Goal: Information Seeking & Learning: Learn about a topic

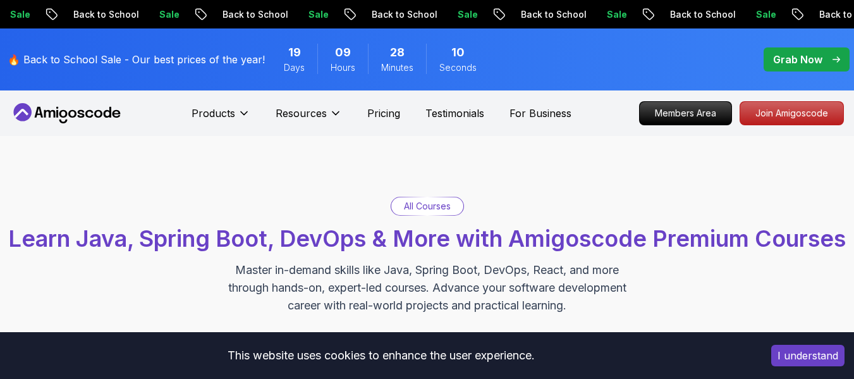
click at [416, 204] on p "All Courses" at bounding box center [427, 206] width 47 height 13
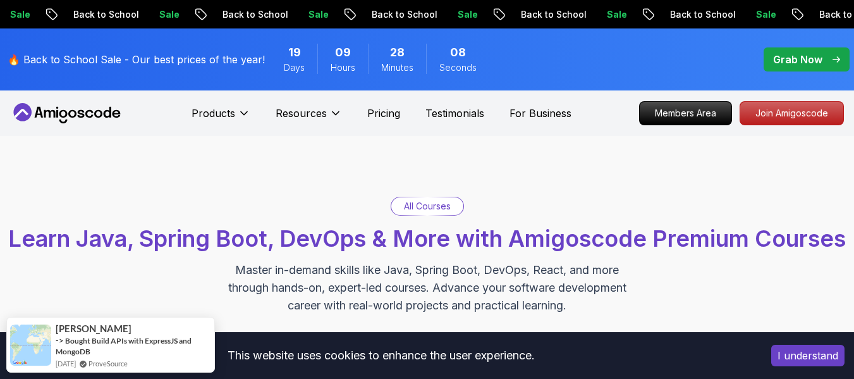
click at [443, 205] on p "All Courses" at bounding box center [427, 206] width 47 height 13
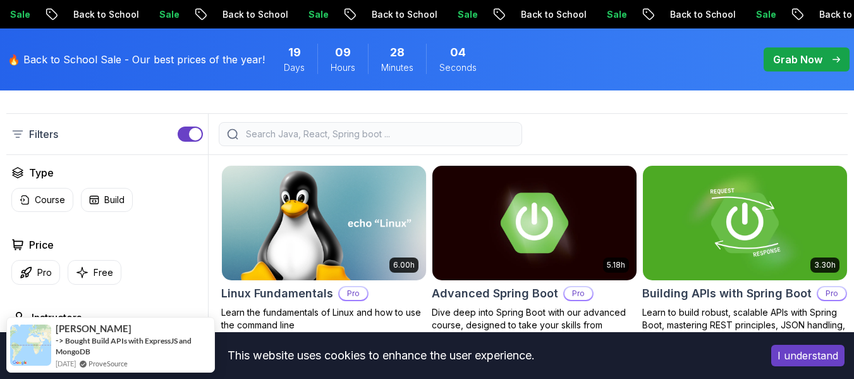
scroll to position [329, 0]
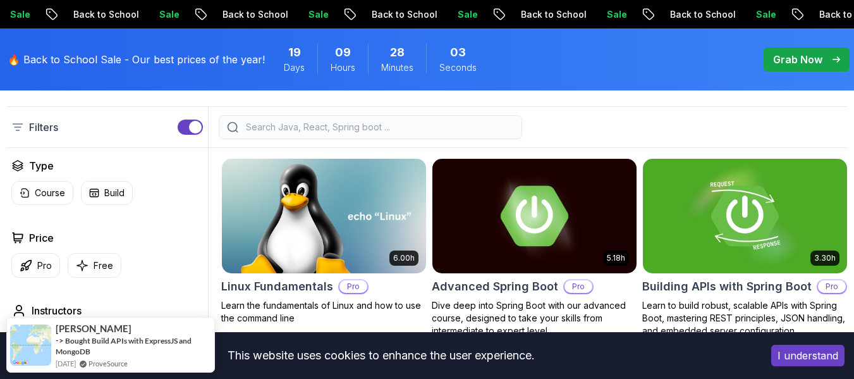
click at [341, 133] on input "search" at bounding box center [378, 127] width 270 height 13
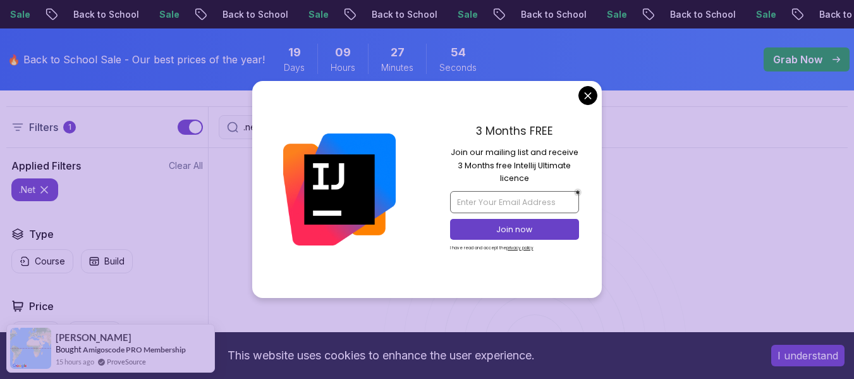
type input ".net"
click at [522, 196] on input "email" at bounding box center [514, 201] width 129 height 21
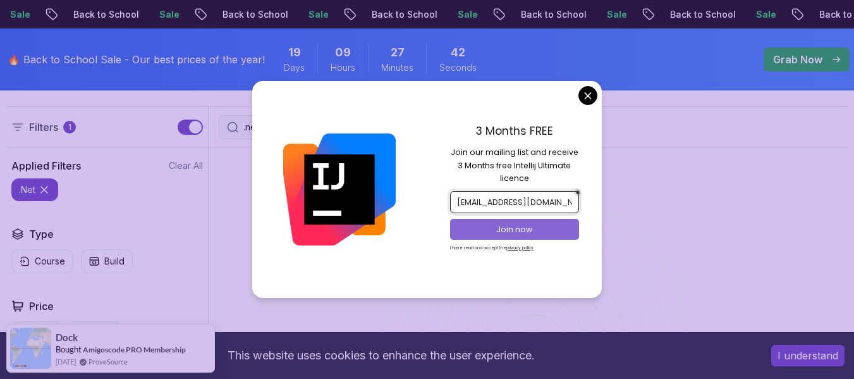
type input "[EMAIL_ADDRESS][DOMAIN_NAME]"
click at [533, 227] on p "Join now" at bounding box center [514, 229] width 105 height 11
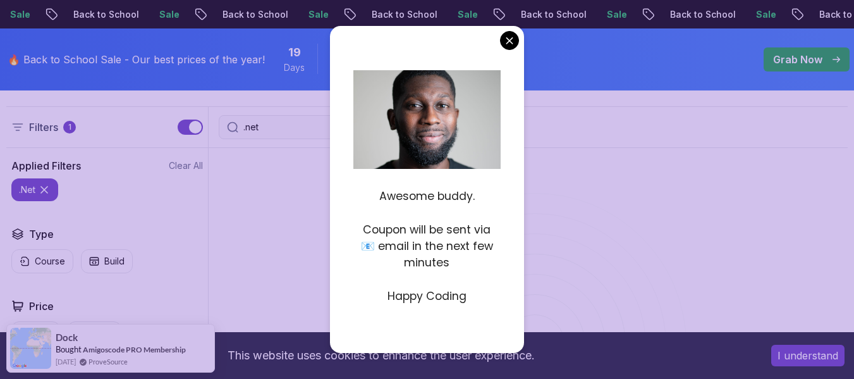
click at [523, 39] on div "Awesome buddy. Coupon will be sent via 📧 email in the next few minutes Happy Co…" at bounding box center [426, 189] width 193 height 326
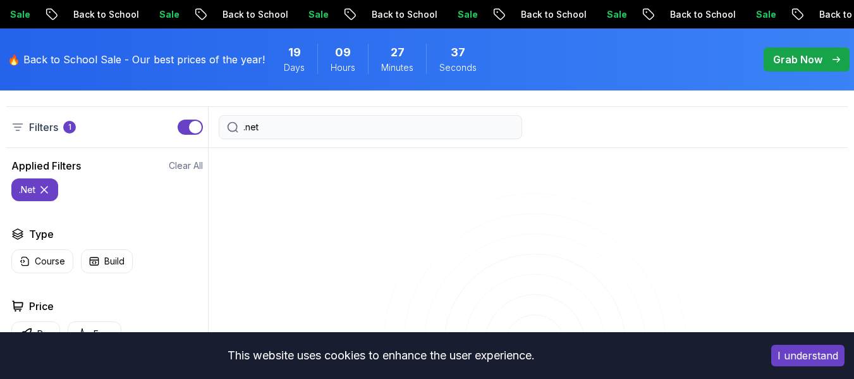
click at [333, 133] on input ".net" at bounding box center [378, 127] width 270 height 13
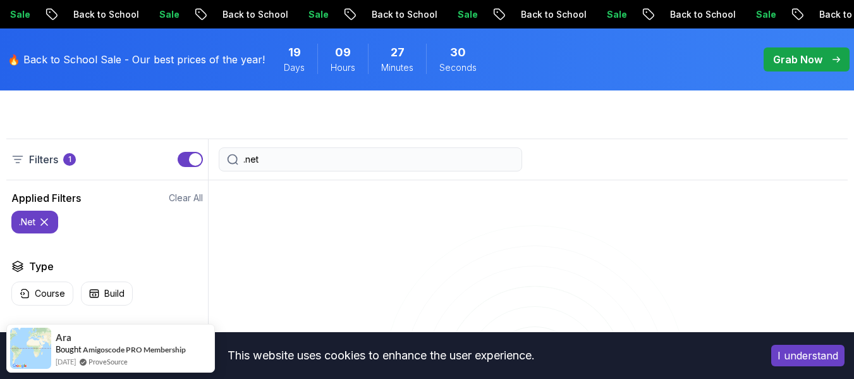
scroll to position [288, 0]
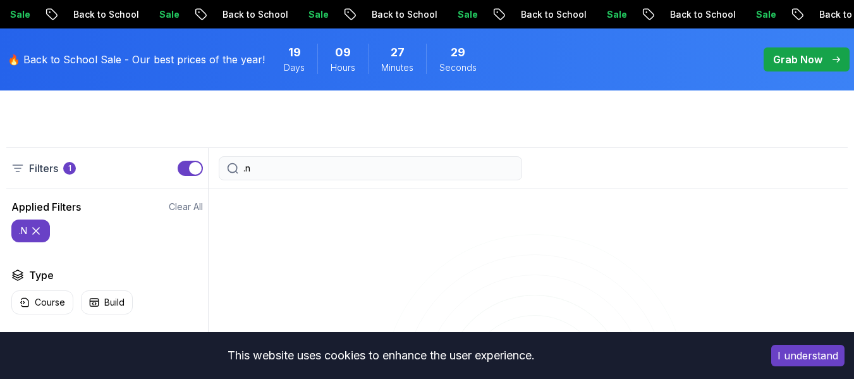
type input "."
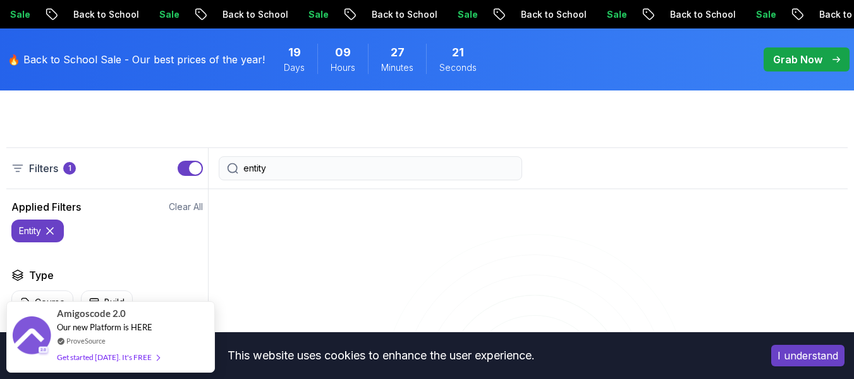
type input "entity"
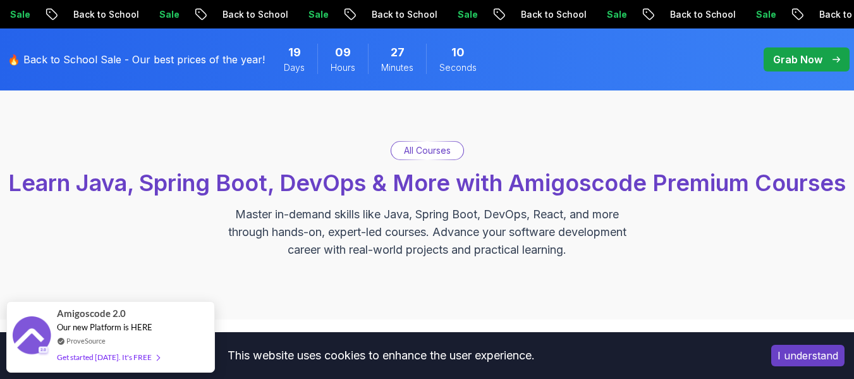
scroll to position [55, 0]
click at [203, 55] on p "🔥 Back to School Sale - Our best prices of the year!" at bounding box center [136, 59] width 257 height 15
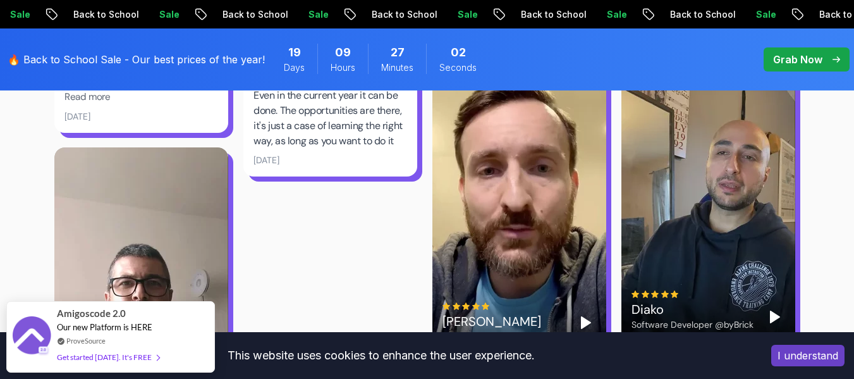
scroll to position [4475, 0]
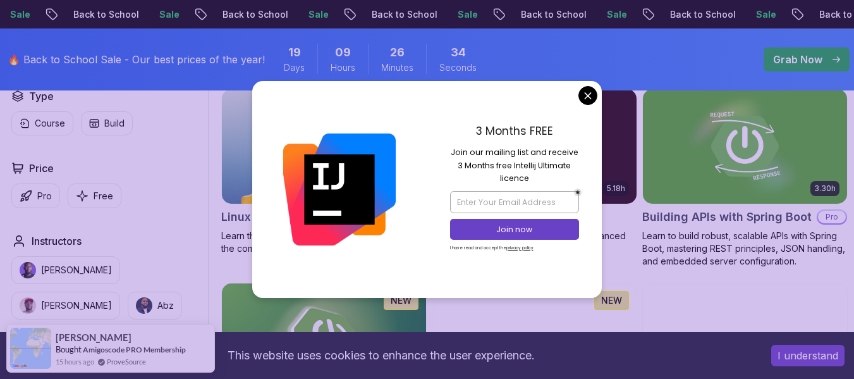
scroll to position [406, 0]
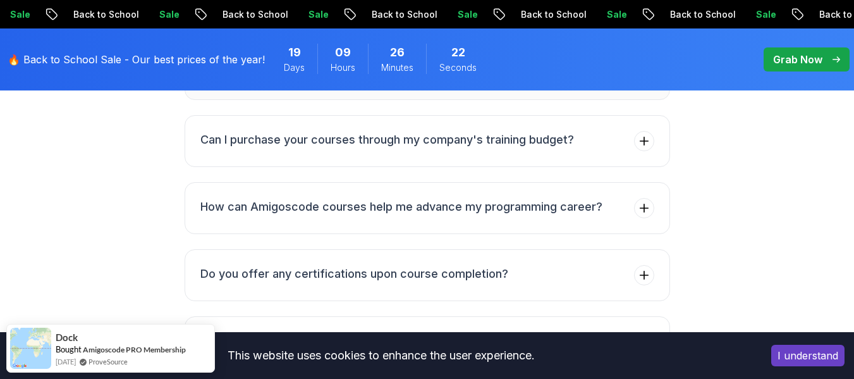
scroll to position [5042, 0]
